Goal: Task Accomplishment & Management: Manage account settings

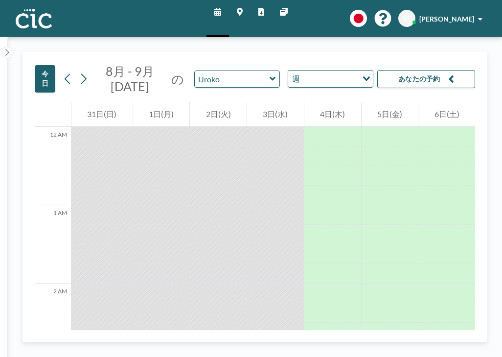
scroll to position [446, 0]
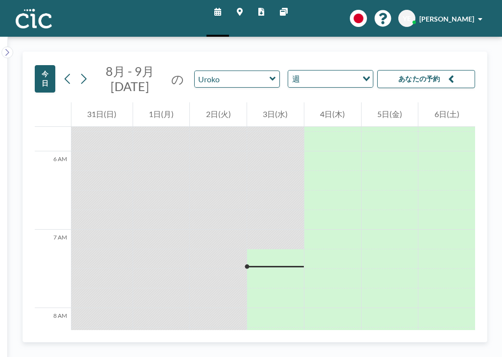
click at [241, 5] on link "マップ" at bounding box center [240, 18] width 22 height 37
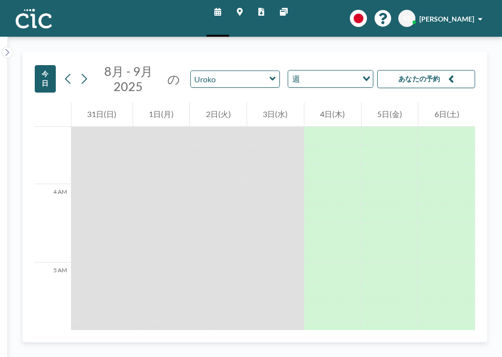
scroll to position [258, 0]
click at [64, 71] on icon at bounding box center [68, 78] width 9 height 15
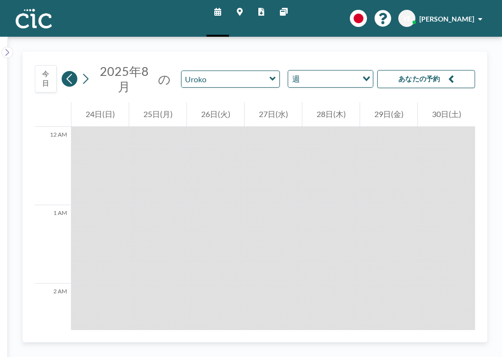
scroll to position [509, 0]
click at [270, 74] on icon at bounding box center [273, 79] width 6 height 10
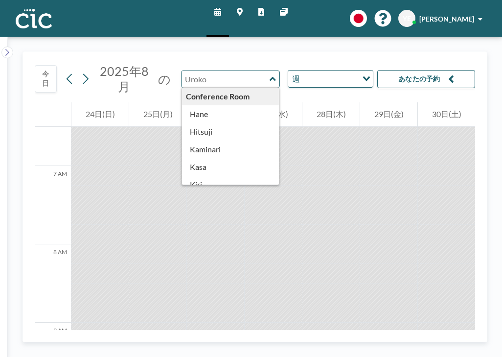
click at [241, 8] on icon at bounding box center [240, 12] width 6 height 8
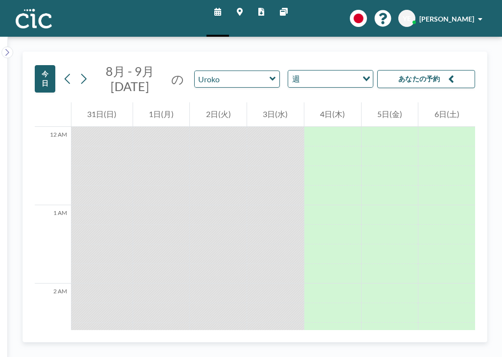
scroll to position [462, 0]
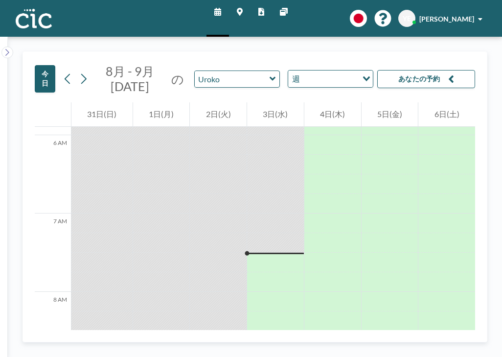
click at [270, 74] on icon at bounding box center [273, 79] width 6 height 10
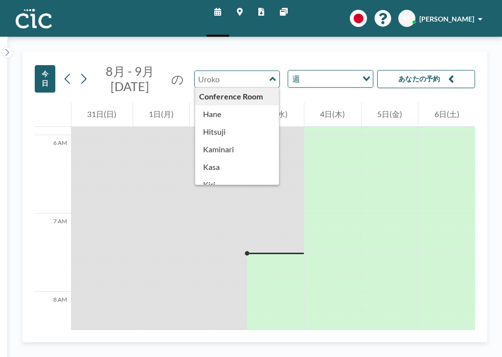
scroll to position [0, 0]
type input "Hane"
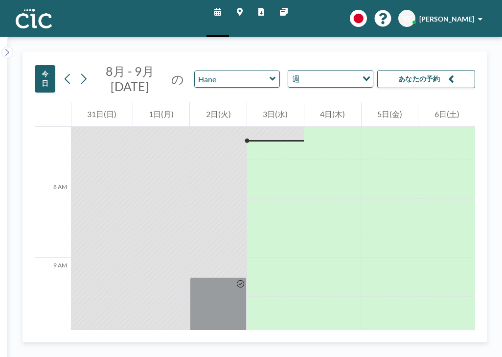
scroll to position [575, 0]
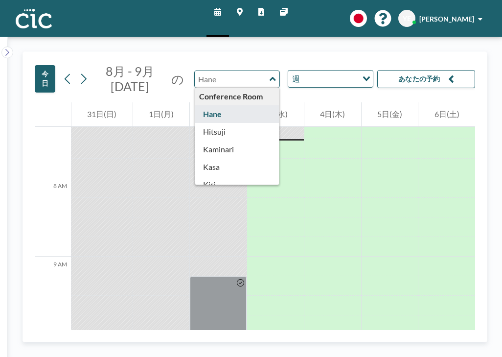
click at [243, 71] on input "text" at bounding box center [232, 79] width 75 height 16
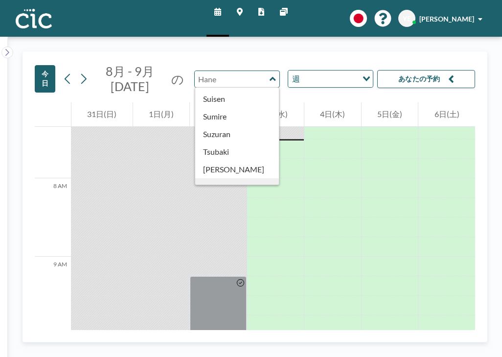
scroll to position [404, 0]
type input "Une"
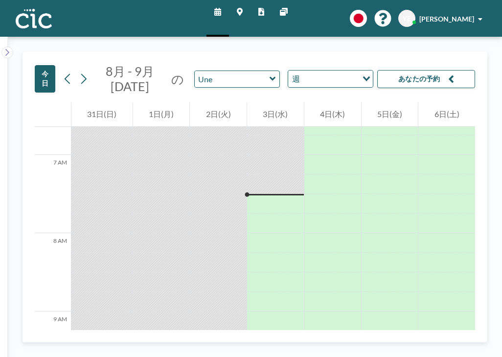
scroll to position [520, 0]
click at [269, 77] on icon at bounding box center [272, 79] width 6 height 4
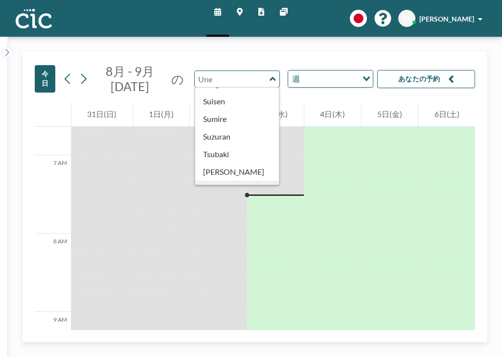
scroll to position [409, 0]
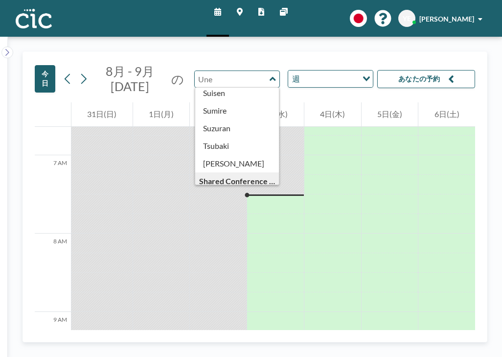
click at [239, 12] on icon at bounding box center [240, 12] width 6 height 8
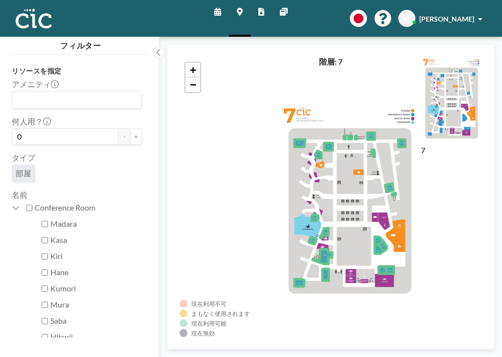
click at [221, 8] on icon at bounding box center [217, 12] width 7 height 8
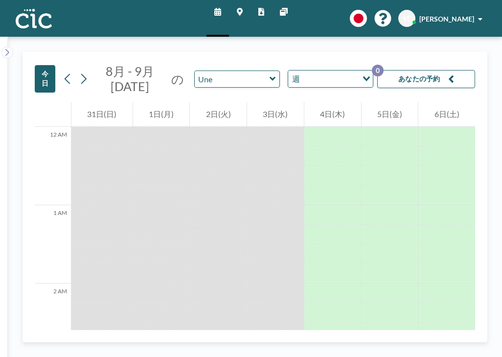
scroll to position [462, 0]
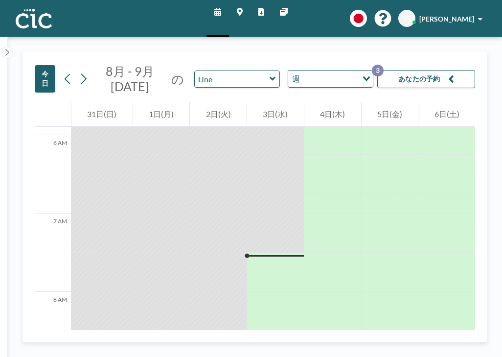
click at [427, 70] on button "あなたの予約 3" at bounding box center [426, 79] width 98 height 18
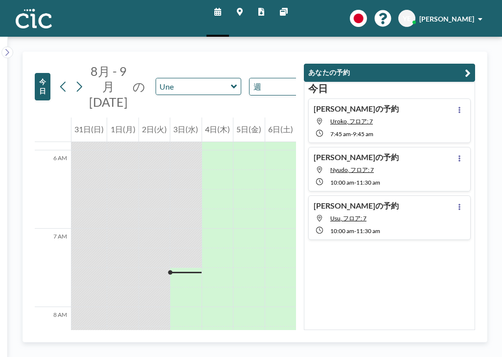
click at [431, 147] on div "Yoshinobu さんの予約 Nyudo, フロア: 7 10:00 AM - 11:30 AM" at bounding box center [389, 169] width 163 height 45
type input "Nyudo"
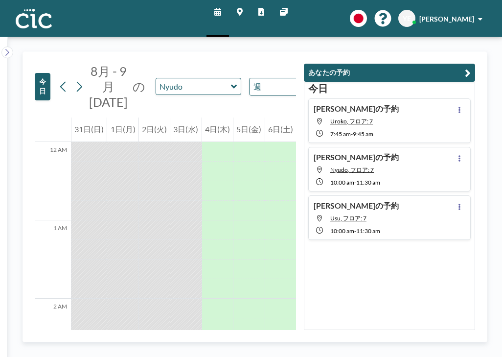
scroll to position [621, 0]
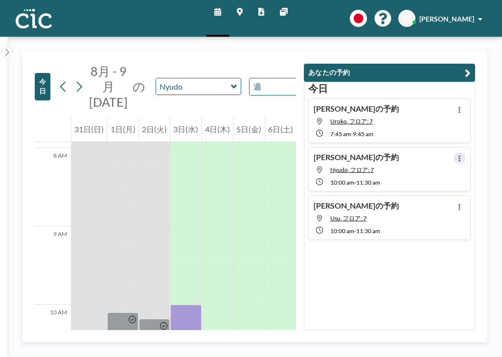
click at [462, 155] on icon at bounding box center [460, 158] width 4 height 6
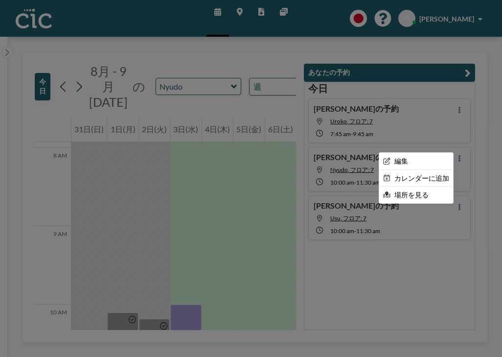
click at [204, 147] on div at bounding box center [251, 178] width 502 height 357
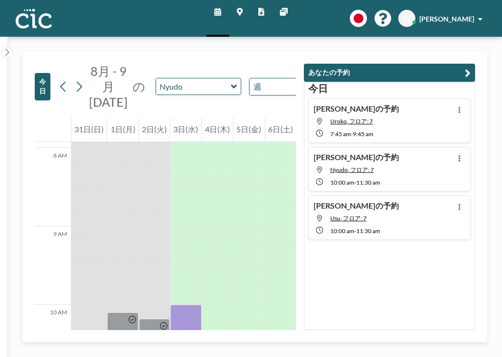
click at [367, 152] on h4 "[PERSON_NAME]の予約" at bounding box center [356, 157] width 85 height 10
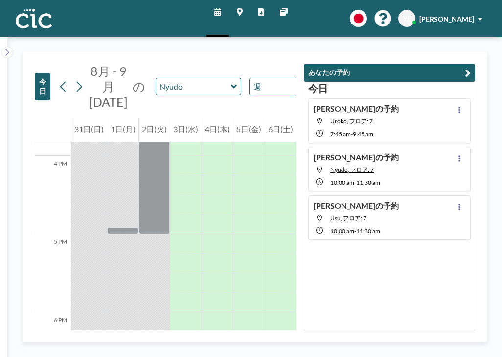
scroll to position [1242, 0]
click at [367, 152] on h4 "[PERSON_NAME]の予約" at bounding box center [356, 157] width 85 height 10
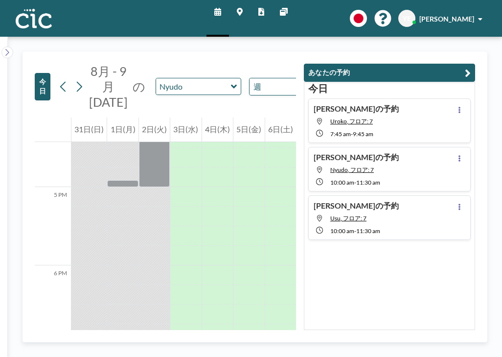
click at [441, 147] on div "Yoshinobu さんの予約 Nyudo, フロア: 7 10:00 AM - 11:30 AM" at bounding box center [389, 169] width 163 height 45
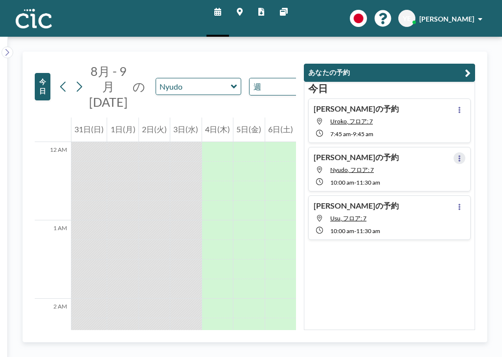
click at [461, 155] on icon at bounding box center [460, 158] width 2 height 6
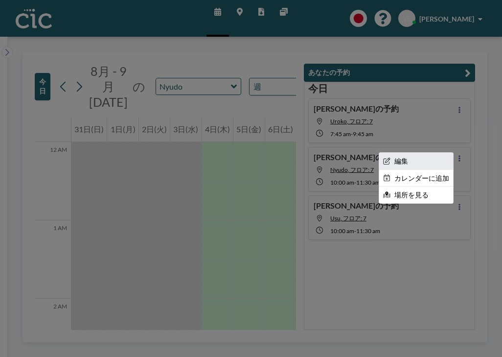
click at [425, 153] on li "編集" at bounding box center [416, 161] width 74 height 17
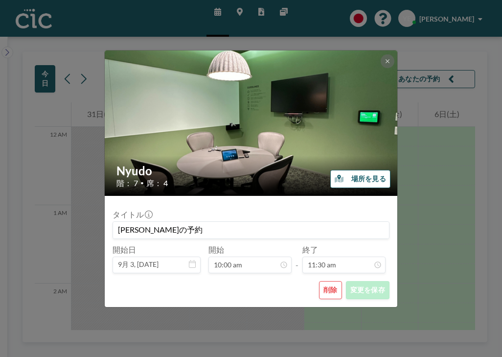
scroll to position [698, 0]
click at [350, 177] on button "場所を見る" at bounding box center [360, 179] width 60 height 18
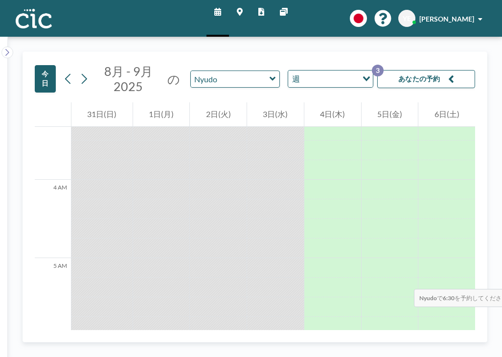
scroll to position [252, 0]
click at [427, 70] on button "あなたの予約 3" at bounding box center [426, 79] width 98 height 18
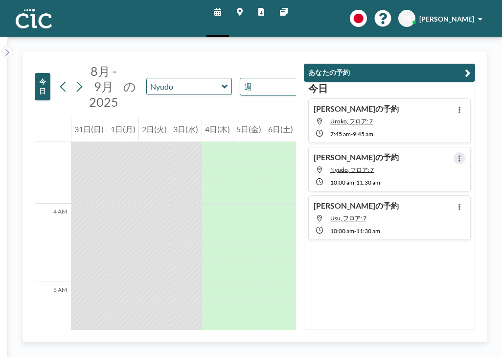
click at [461, 155] on icon at bounding box center [460, 158] width 2 height 6
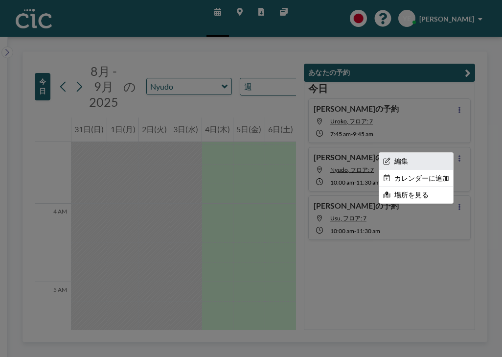
click at [429, 153] on li "編集" at bounding box center [416, 161] width 74 height 17
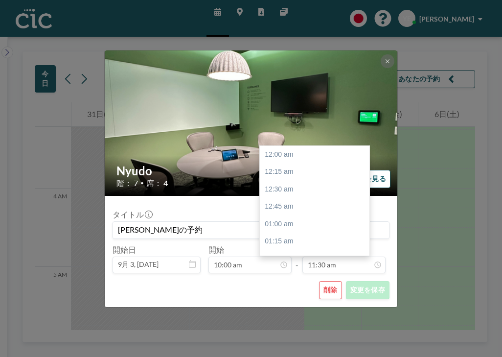
scroll to position [698, 0]
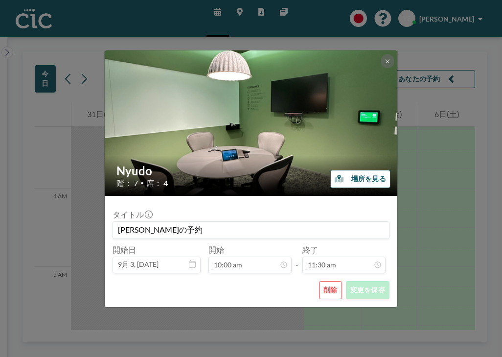
click at [320, 281] on button "削除" at bounding box center [330, 290] width 23 height 18
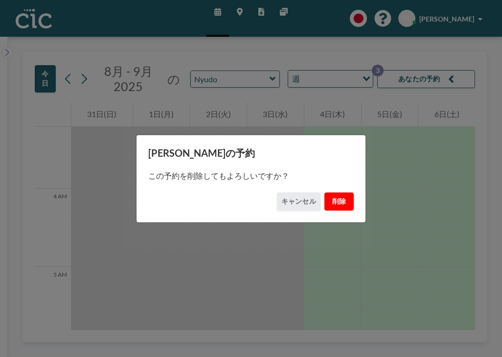
click at [325, 203] on button "削除" at bounding box center [339, 201] width 29 height 18
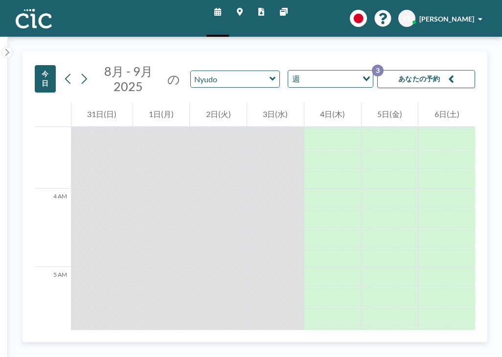
click at [445, 70] on button "あなたの予約 3" at bounding box center [426, 79] width 98 height 18
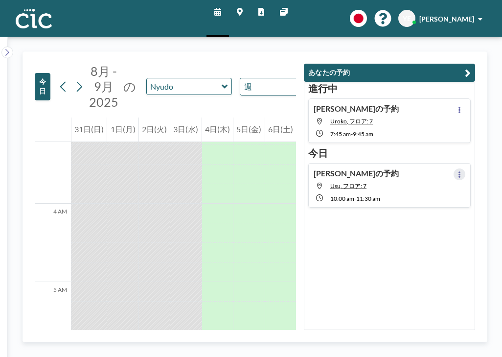
click at [461, 171] on icon at bounding box center [460, 174] width 2 height 6
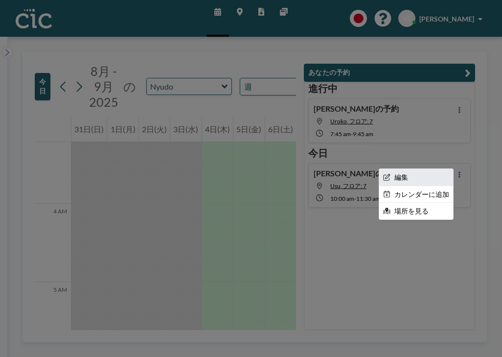
click at [419, 169] on li "編集" at bounding box center [416, 177] width 74 height 17
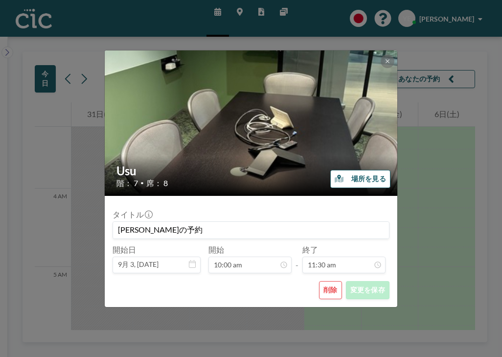
click at [319, 281] on button "削除" at bounding box center [330, 290] width 23 height 18
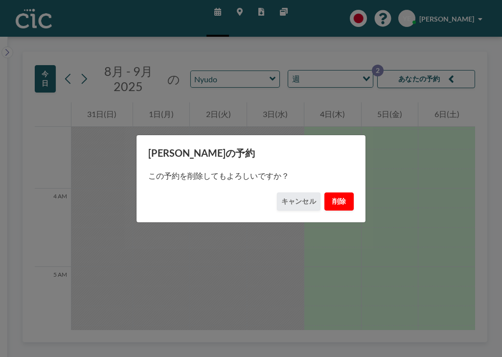
click at [325, 201] on button "削除" at bounding box center [339, 201] width 29 height 18
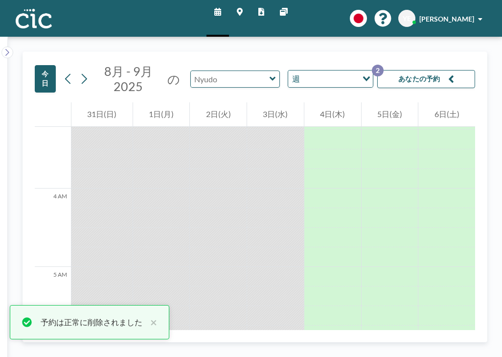
click at [212, 71] on input "text" at bounding box center [230, 79] width 79 height 16
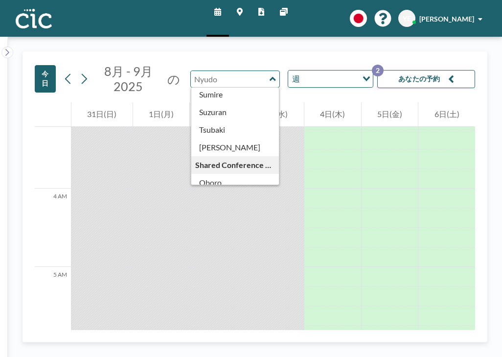
scroll to position [414, 0]
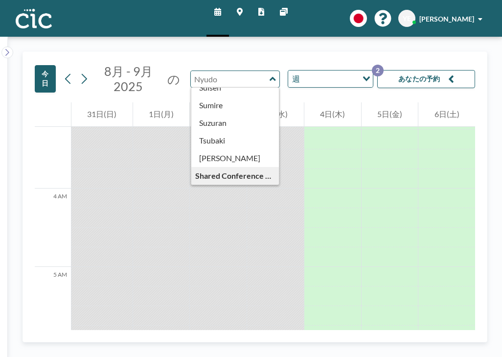
type input "Uroko"
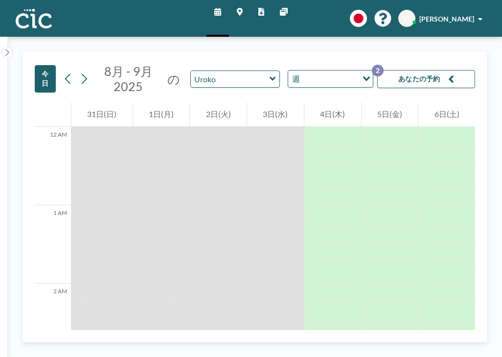
scroll to position [494, 0]
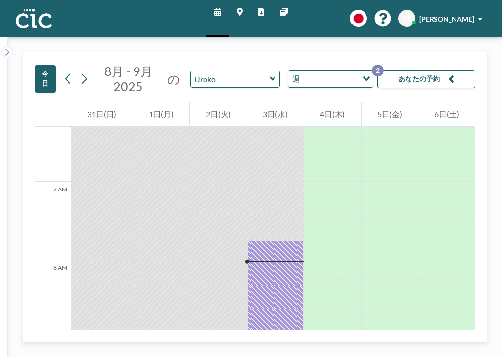
drag, startPoint x: 262, startPoint y: 234, endPoint x: 261, endPoint y: 291, distance: 57.8
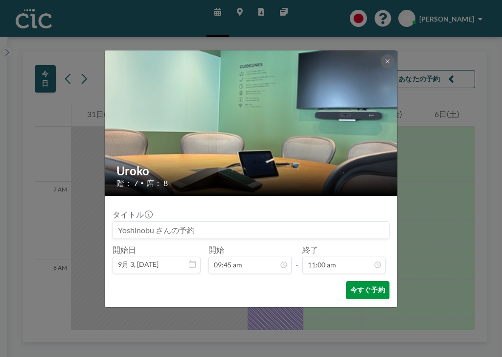
click at [355, 281] on button "今すぐ予約" at bounding box center [368, 290] width 44 height 18
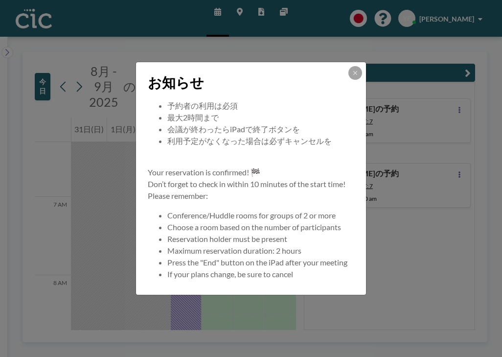
scroll to position [65, 0]
click at [353, 74] on icon at bounding box center [354, 72] width 3 height 3
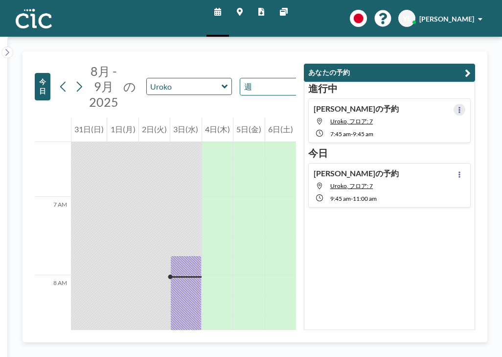
click at [461, 107] on icon at bounding box center [460, 110] width 2 height 6
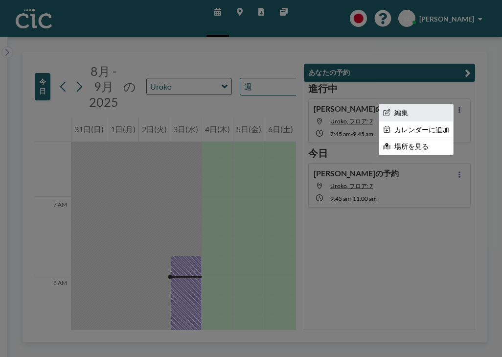
click at [433, 104] on li "編集" at bounding box center [416, 112] width 74 height 17
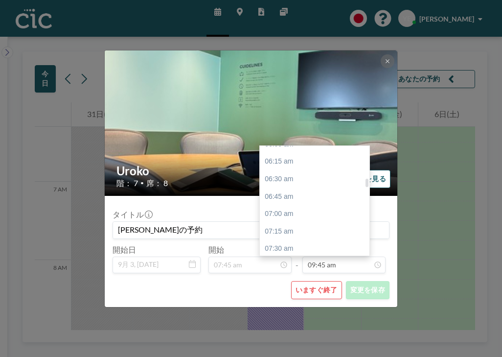
scroll to position [434, 0]
click at [270, 286] on div "08:15 am" at bounding box center [315, 295] width 110 height 18
type input "08:15 am"
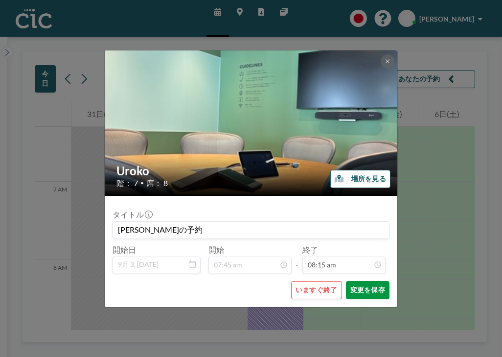
click at [346, 281] on button "変更を保存" at bounding box center [368, 290] width 44 height 18
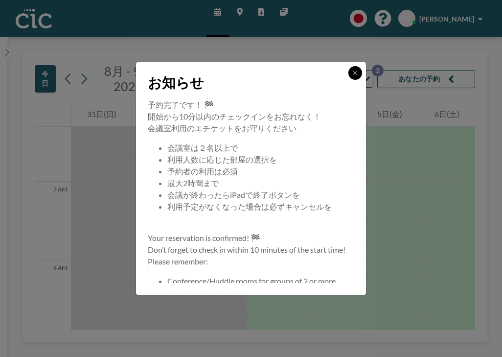
click at [353, 76] on icon at bounding box center [356, 73] width 6 height 6
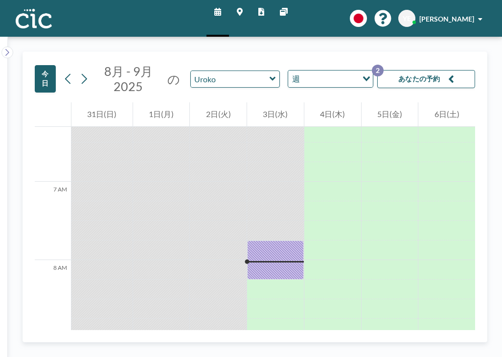
click at [243, 9] on icon at bounding box center [240, 12] width 6 height 8
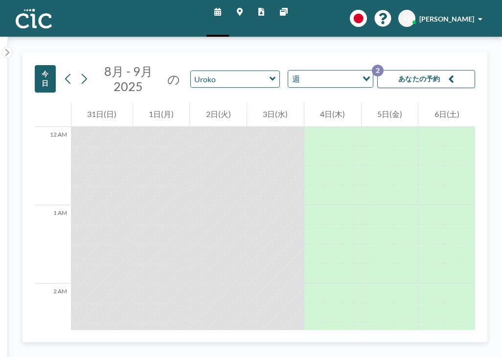
scroll to position [494, 0]
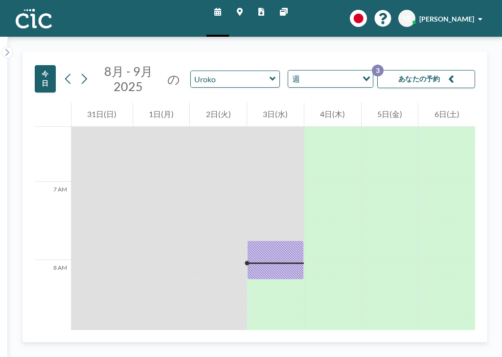
click at [441, 70] on button "あなたの予約 3" at bounding box center [426, 79] width 98 height 18
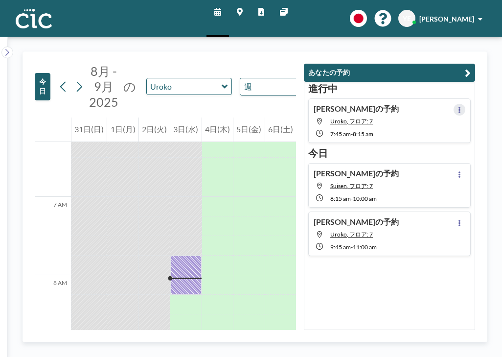
click at [466, 104] on button at bounding box center [460, 110] width 12 height 12
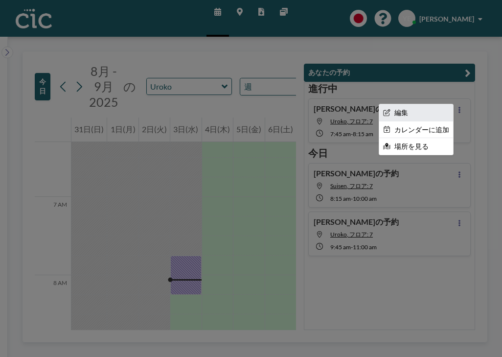
click at [426, 104] on li "編集" at bounding box center [416, 112] width 74 height 17
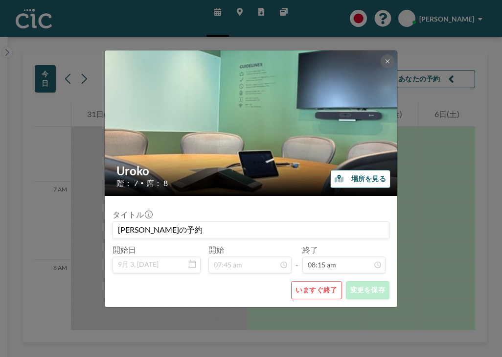
click at [296, 281] on button "いますぐ終了" at bounding box center [316, 290] width 51 height 18
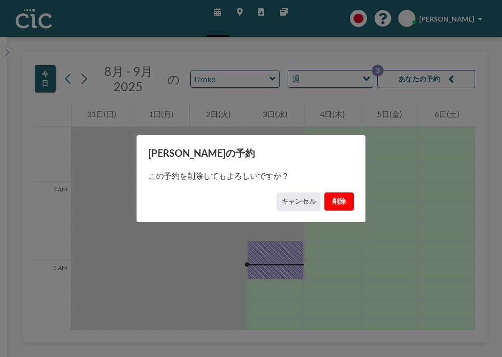
click at [326, 196] on button "削除" at bounding box center [339, 201] width 29 height 18
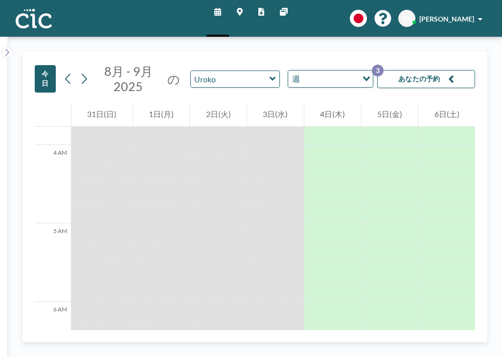
scroll to position [281, 0]
click at [470, 70] on button "あなたの予約 3" at bounding box center [426, 79] width 98 height 18
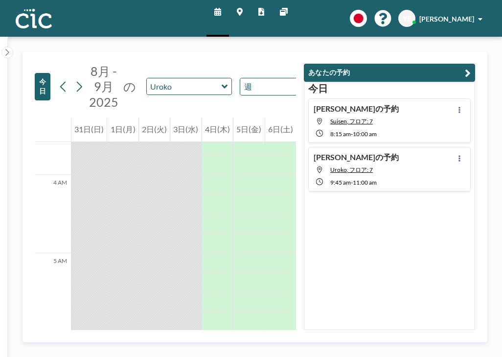
click at [441, 102] on div "[PERSON_NAME]の予約 Suisen, フロア: 7 8:15 AM - 10:00 AM" at bounding box center [389, 120] width 163 height 45
type input "Suisen"
